Goal: Communication & Community: Connect with others

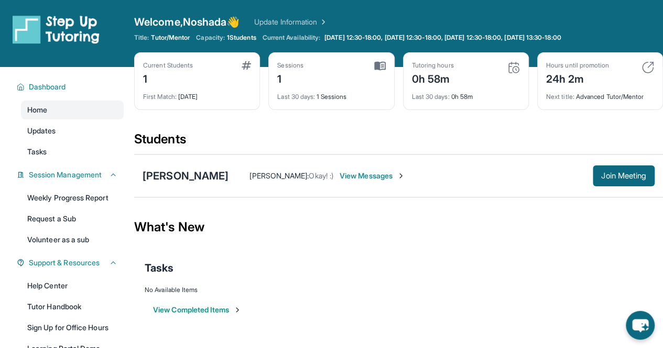
click at [215, 70] on div "Current Students 1" at bounding box center [197, 73] width 108 height 25
click at [242, 68] on img at bounding box center [246, 65] width 9 height 8
click at [249, 63] on img at bounding box center [246, 65] width 9 height 8
click at [382, 66] on img at bounding box center [380, 65] width 12 height 9
click at [516, 69] on img at bounding box center [513, 67] width 13 height 13
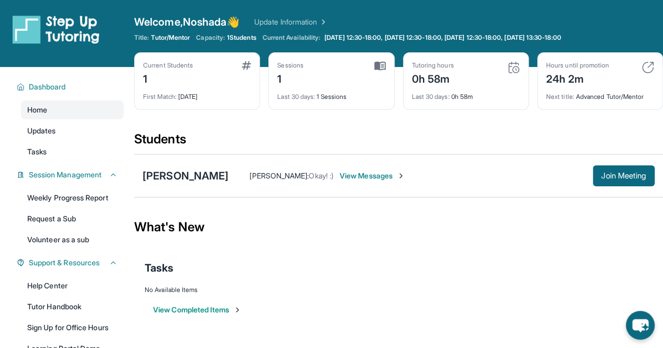
click at [630, 64] on div "Hours until promotion 24h 2m" at bounding box center [600, 73] width 108 height 25
click at [630, 178] on span "Join Meeting" at bounding box center [623, 176] width 45 height 6
click at [262, 221] on div "What's New" at bounding box center [398, 227] width 529 height 46
click at [346, 175] on span "View Messages" at bounding box center [373, 176] width 66 height 10
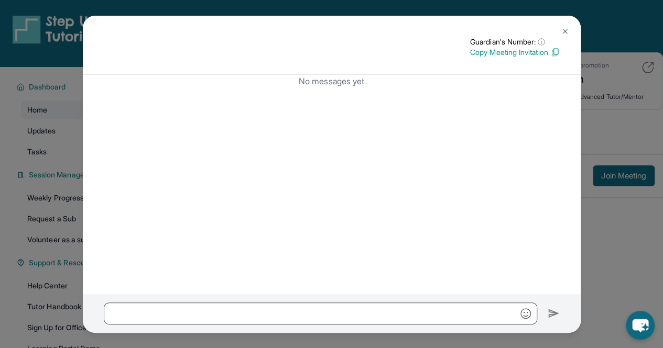
click at [563, 30] on img at bounding box center [565, 31] width 8 height 8
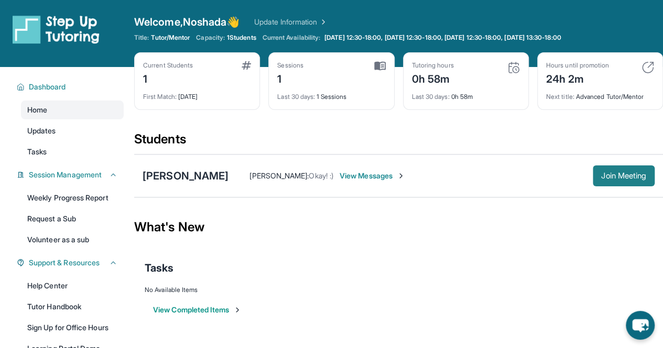
click at [611, 180] on button "Join Meeting" at bounding box center [624, 176] width 62 height 21
click at [621, 177] on span "Join Meeting" at bounding box center [623, 176] width 45 height 6
